Goal: Information Seeking & Learning: Learn about a topic

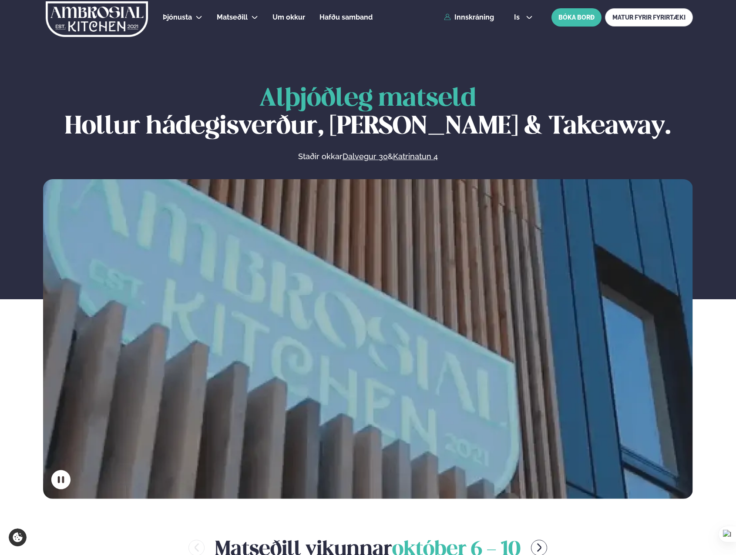
scroll to position [348, 0]
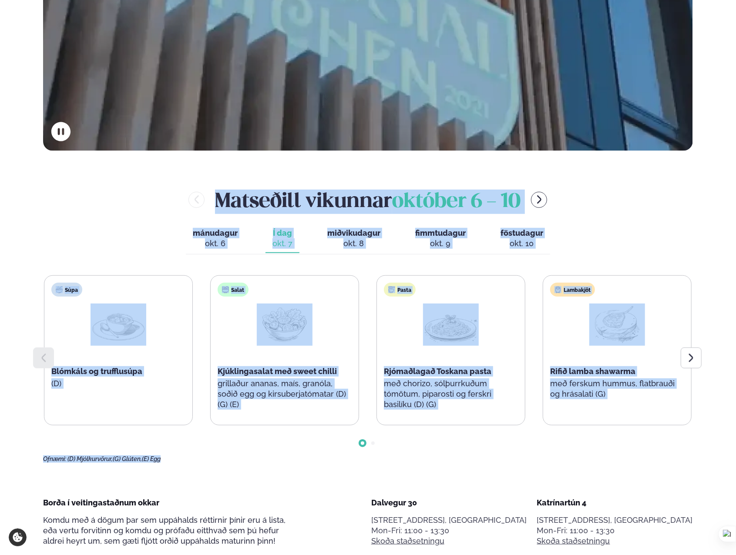
drag, startPoint x: 167, startPoint y: 476, endPoint x: 48, endPoint y: 178, distance: 321.0
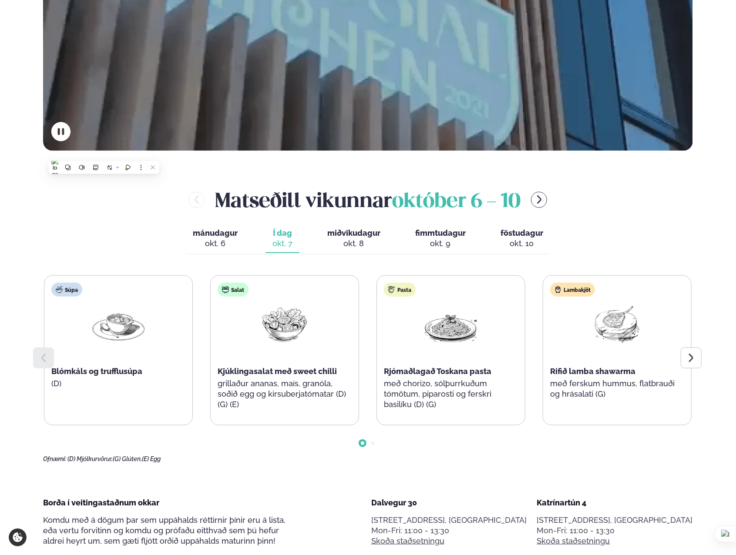
drag, startPoint x: 48, startPoint y: 178, endPoint x: 48, endPoint y: 201, distance: 23.1
click at [48, 201] on div "[PERSON_NAME] [DATE] - [DATE]" at bounding box center [367, 200] width 649 height 28
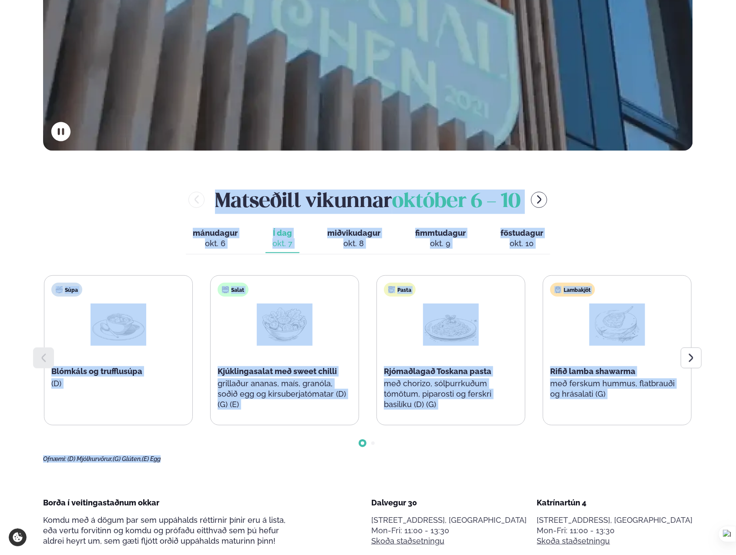
drag, startPoint x: 317, startPoint y: 459, endPoint x: 135, endPoint y: 199, distance: 317.7
click at [135, 199] on div "[PERSON_NAME] [DATE] - [DATE] [PERSON_NAME]. [DATE] Í dag Í d. [DATE] miðvikuda…" at bounding box center [367, 324] width 649 height 277
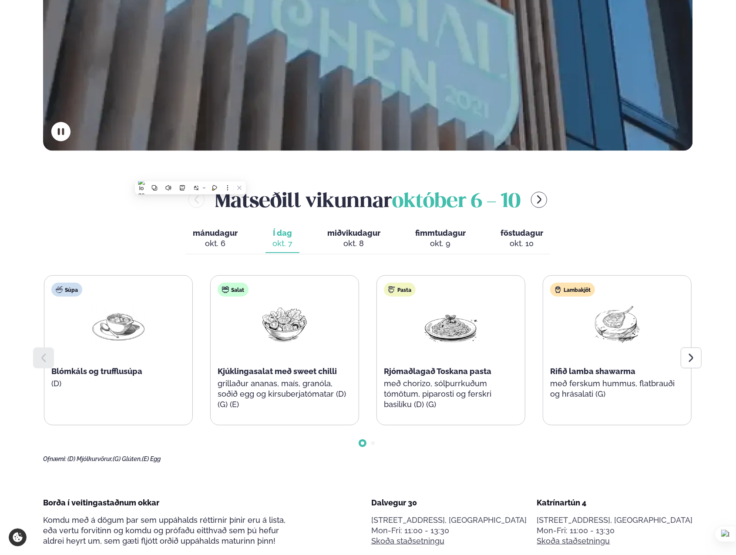
drag, startPoint x: 135, startPoint y: 199, endPoint x: 125, endPoint y: 199, distance: 9.6
click at [125, 199] on div "[PERSON_NAME] [DATE] - [DATE]" at bounding box center [367, 200] width 649 height 28
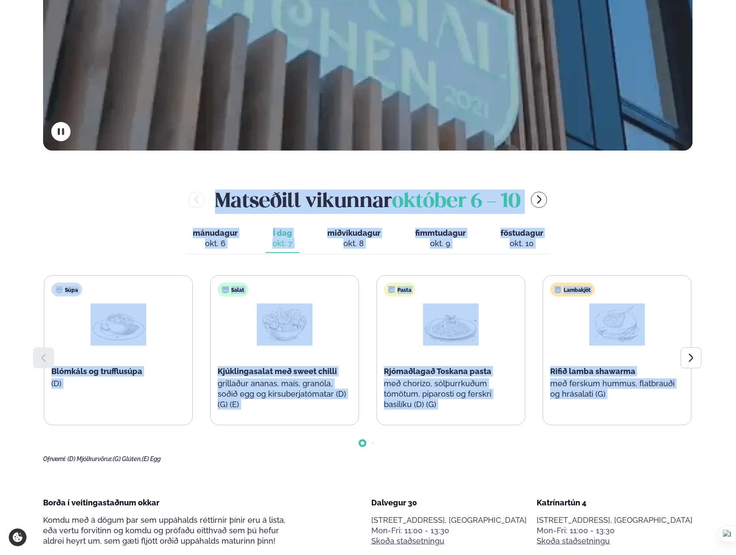
drag, startPoint x: 121, startPoint y: 194, endPoint x: 480, endPoint y: 442, distance: 435.4
click at [480, 442] on div "[PERSON_NAME] [DATE] - [DATE] [PERSON_NAME]. [DATE] Í dag Í d. [DATE] miðvikuda…" at bounding box center [367, 324] width 649 height 277
click at [480, 442] on div at bounding box center [367, 436] width 649 height 22
click at [502, 441] on div at bounding box center [367, 436] width 649 height 22
